Goal: Find specific page/section: Find specific page/section

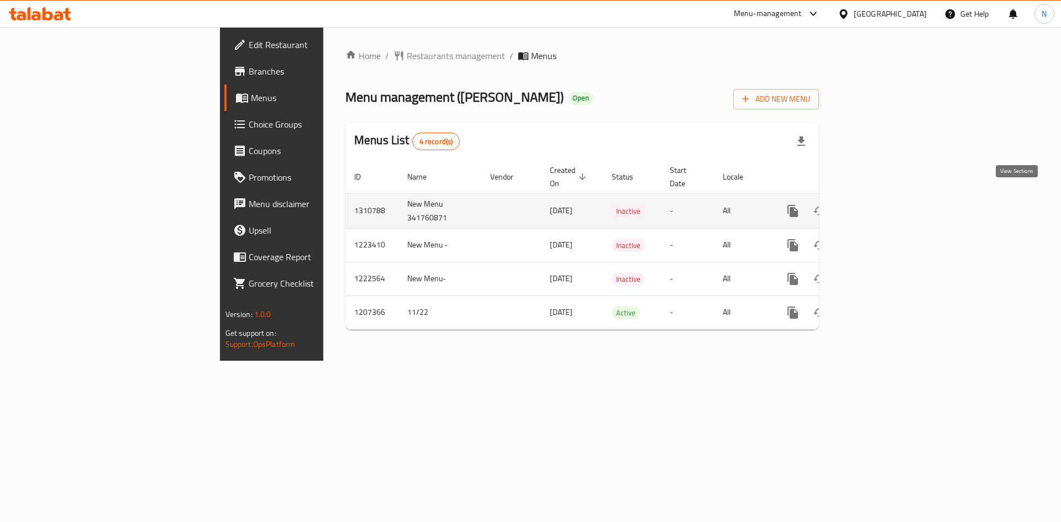
click at [877, 206] on icon "enhanced table" at bounding box center [872, 211] width 10 height 10
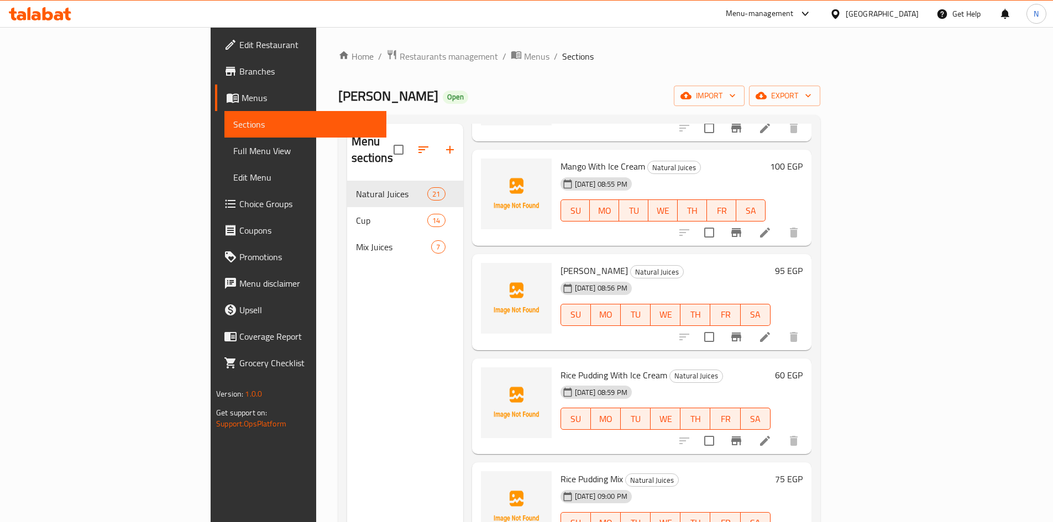
click at [912, 13] on div "[GEOGRAPHIC_DATA]" at bounding box center [881, 14] width 73 height 12
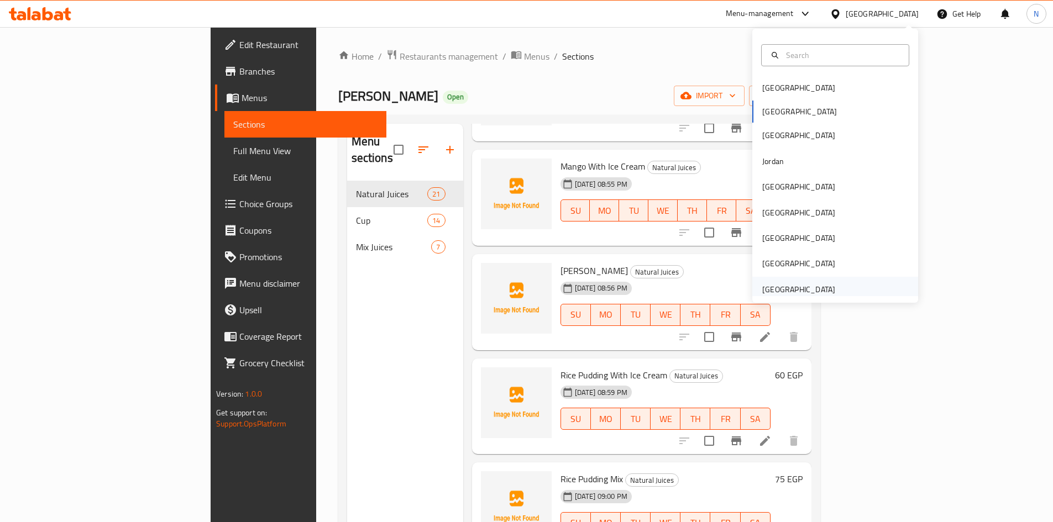
click at [765, 290] on div "United Arab Emirates" at bounding box center [798, 289] width 73 height 12
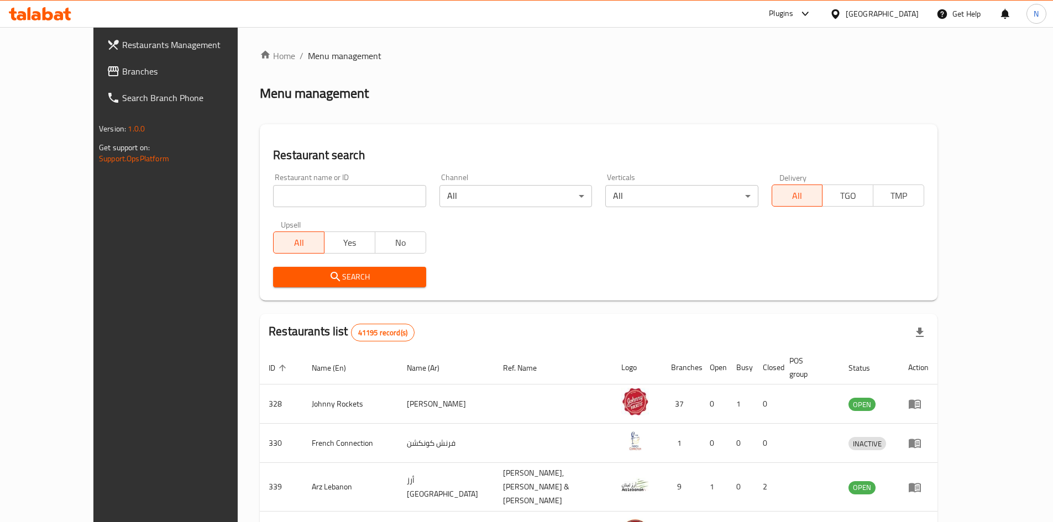
click at [299, 188] on input "search" at bounding box center [349, 196] width 153 height 22
type input "775998"
click button "Search" at bounding box center [349, 277] width 153 height 20
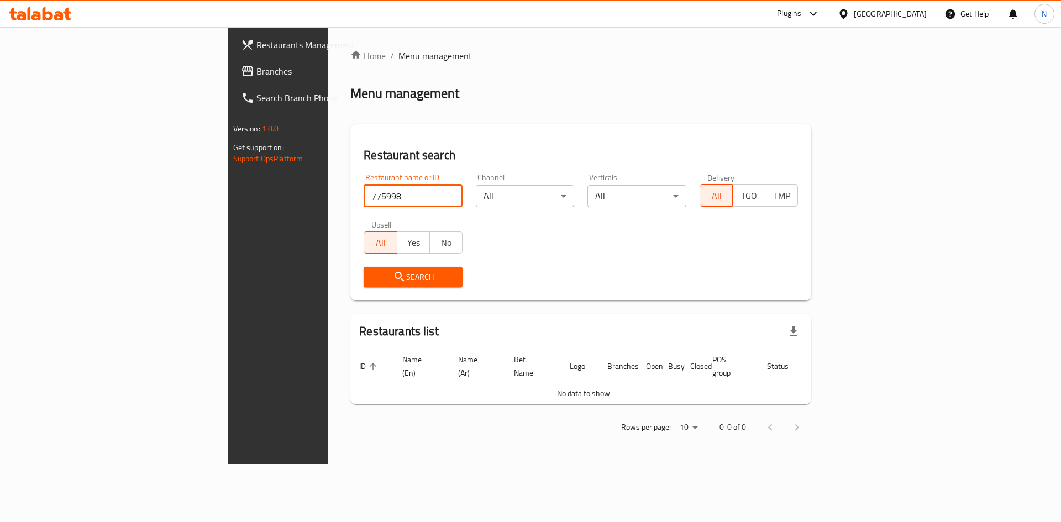
click at [364, 202] on input "775998" at bounding box center [413, 196] width 99 height 22
click at [256, 72] on span "Branches" at bounding box center [326, 71] width 140 height 13
